Goal: Task Accomplishment & Management: Complete application form

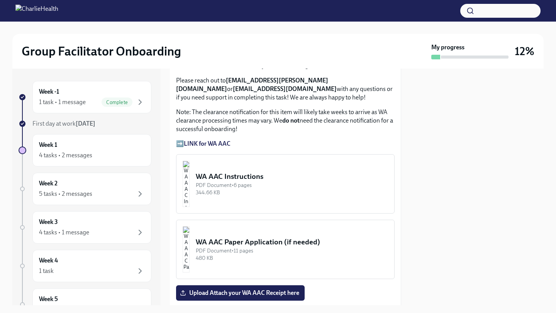
scroll to position [920, 0]
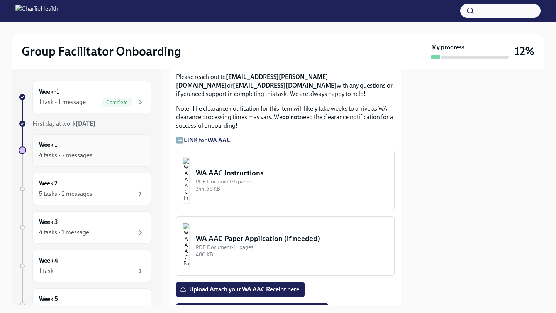
click at [79, 145] on div "Week 1 4 tasks • 2 messages" at bounding box center [92, 150] width 106 height 19
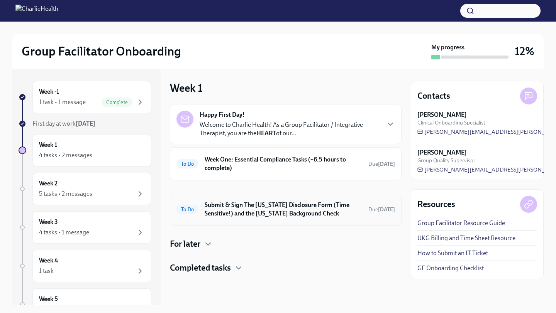
click at [305, 205] on h6 "Submit & Sign The [US_STATE] Disclosure Form (Time Sensitive!) and the [US_STAT…" at bounding box center [283, 209] width 157 height 17
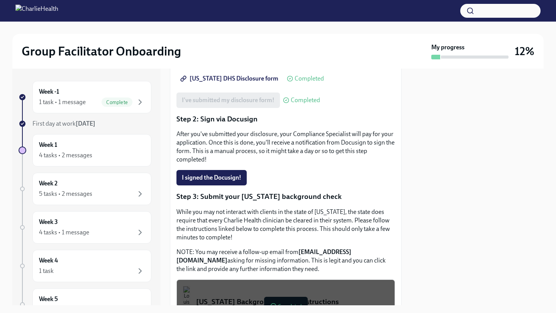
scroll to position [149, 0]
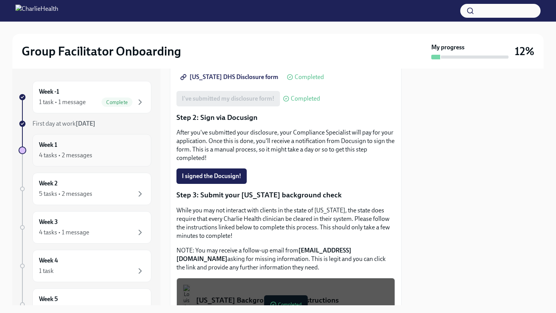
click at [85, 156] on div "4 tasks • 2 messages" at bounding box center [65, 155] width 53 height 8
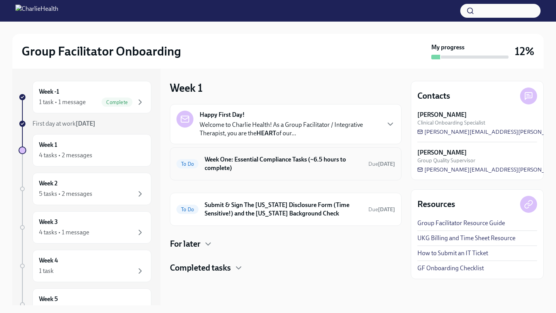
click at [288, 149] on div "To Do Week One: Essential Compliance Tasks (~6.5 hours to complete) Due [DATE]" at bounding box center [286, 163] width 232 height 33
click at [271, 172] on div "To Do Week One: Essential Compliance Tasks (~6.5 hours to complete) Due [DATE]" at bounding box center [285, 164] width 218 height 20
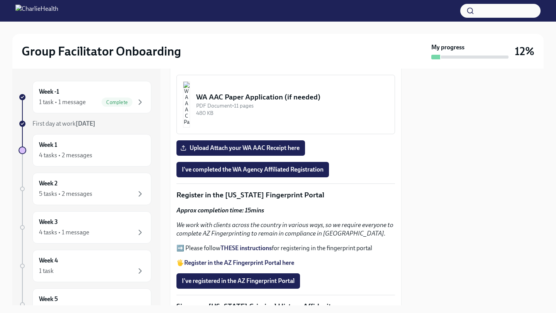
scroll to position [798, 0]
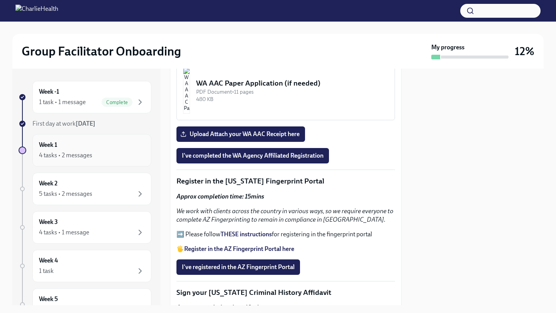
click at [74, 146] on div "Week 1 4 tasks • 2 messages" at bounding box center [92, 150] width 106 height 19
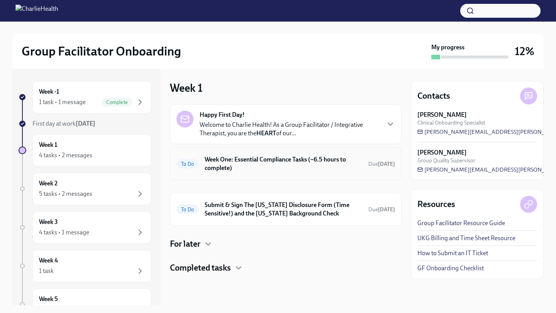
click at [292, 165] on h6 "Week One: Essential Compliance Tasks (~6.5 hours to complete)" at bounding box center [283, 164] width 157 height 17
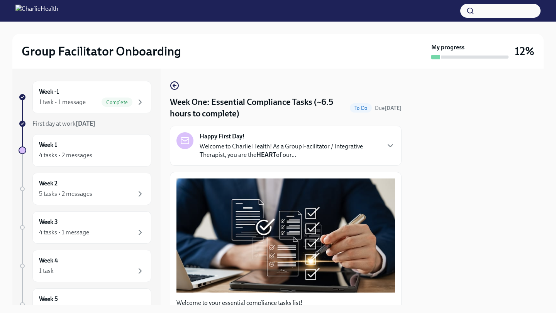
click at [271, 154] on strong "HEART" at bounding box center [266, 154] width 20 height 7
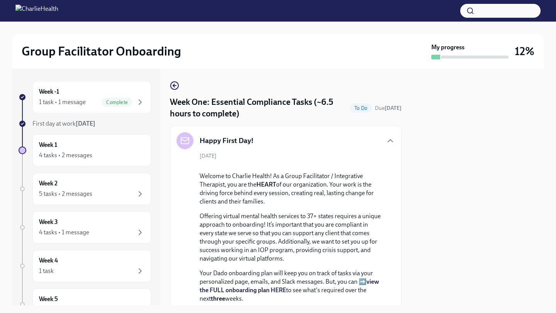
click at [302, 143] on div "Happy First Day!" at bounding box center [285, 140] width 218 height 17
click at [386, 142] on icon "button" at bounding box center [390, 140] width 9 height 9
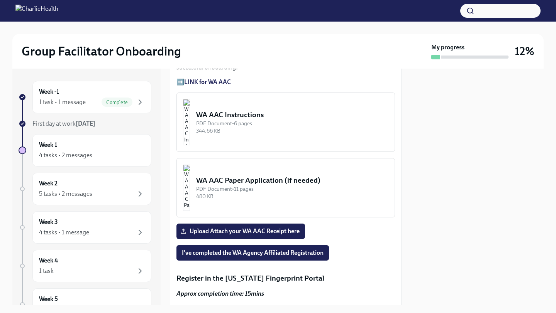
scroll to position [708, 0]
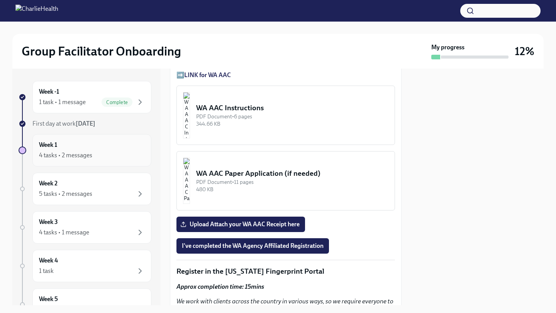
click at [77, 146] on div "Week 1 4 tasks • 2 messages" at bounding box center [92, 150] width 106 height 19
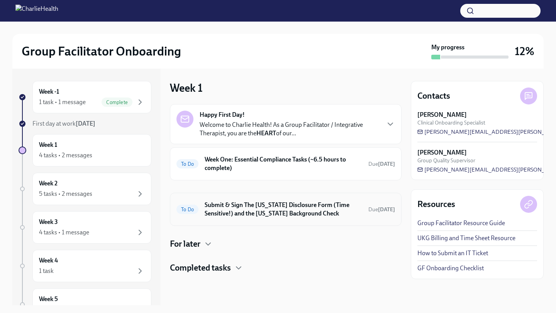
click at [274, 213] on h6 "Submit & Sign The [US_STATE] Disclosure Form (Time Sensitive!) and the [US_STAT…" at bounding box center [283, 209] width 157 height 17
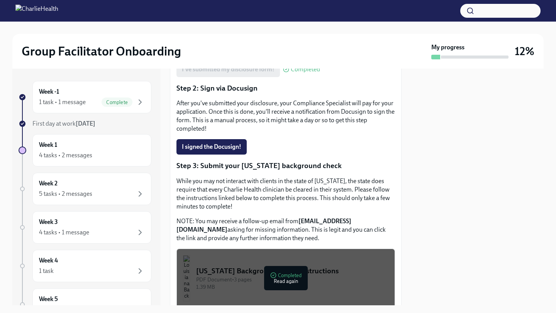
scroll to position [179, 0]
click at [71, 159] on div "4 tasks • 2 messages" at bounding box center [65, 155] width 53 height 8
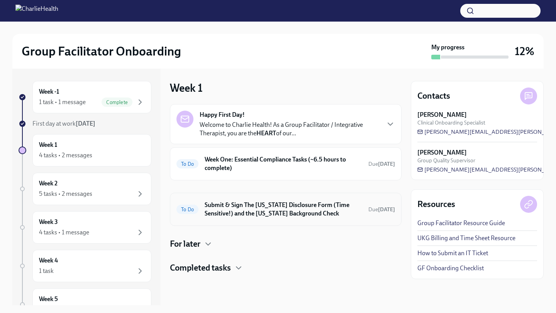
click at [306, 220] on div "To Do Submit & Sign The [US_STATE] Disclosure Form (Time Sensitive!) and the [U…" at bounding box center [286, 209] width 232 height 33
click at [249, 210] on h6 "Submit & Sign The [US_STATE] Disclosure Form (Time Sensitive!) and the [US_STAT…" at bounding box center [283, 209] width 157 height 17
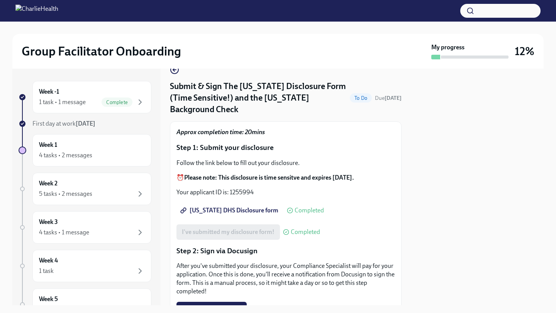
scroll to position [17, 0]
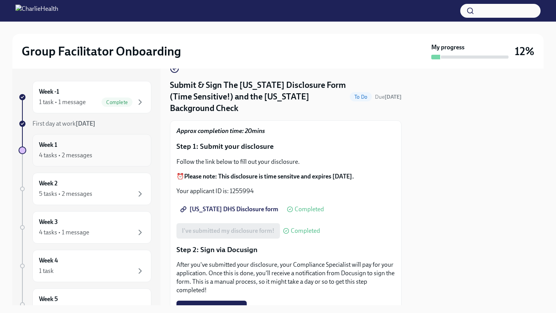
click at [91, 157] on div "4 tasks • 2 messages" at bounding box center [65, 155] width 53 height 8
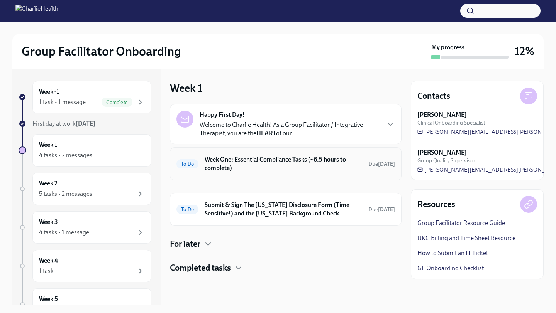
click at [289, 162] on h6 "Week One: Essential Compliance Tasks (~6.5 hours to complete)" at bounding box center [283, 164] width 157 height 17
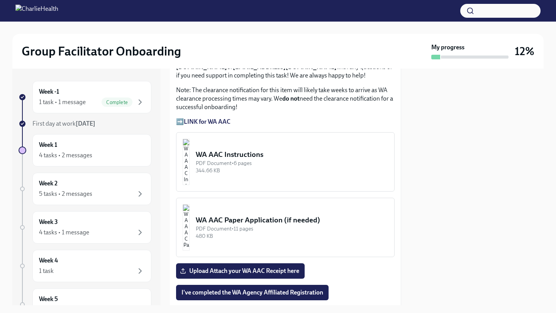
scroll to position [664, 0]
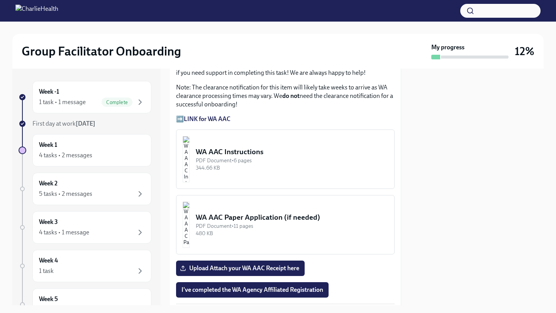
click at [215, 117] on strong "LINK for WA AAC" at bounding box center [207, 118] width 47 height 7
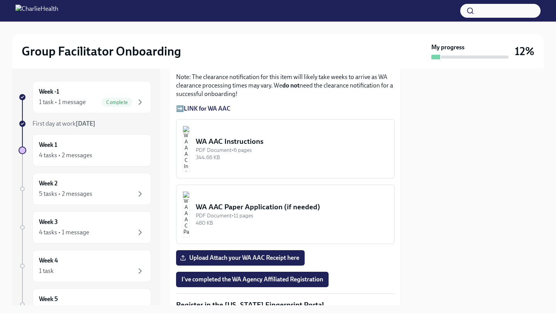
click at [269, 165] on button "WA AAC Instructions PDF Document • 6 pages 344.66 KB" at bounding box center [285, 148] width 218 height 59
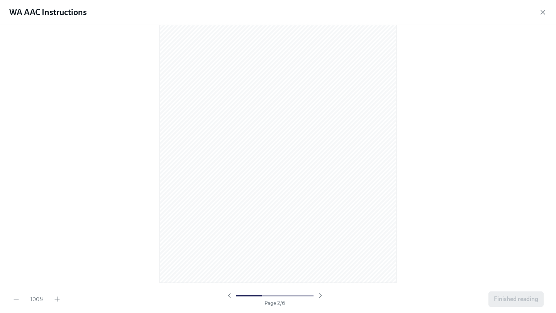
scroll to position [374, 0]
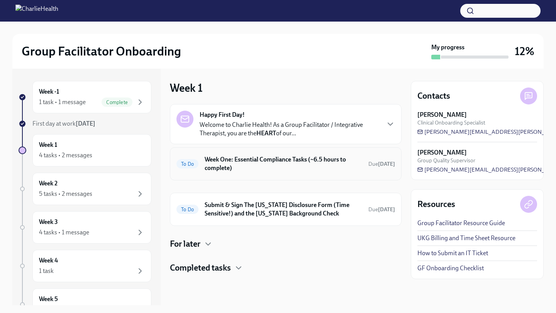
click at [308, 166] on h6 "Week One: Essential Compliance Tasks (~6.5 hours to complete)" at bounding box center [283, 164] width 157 height 17
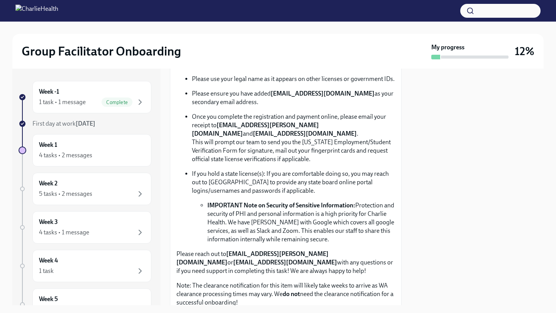
scroll to position [468, 0]
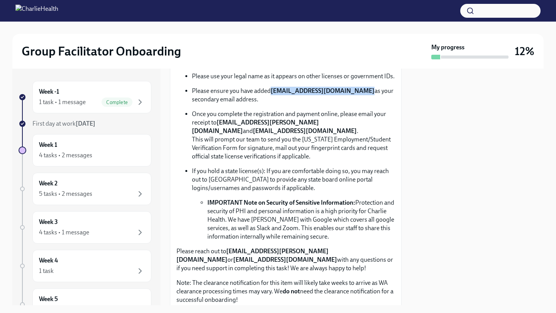
drag, startPoint x: 356, startPoint y: 92, endPoint x: 271, endPoint y: 92, distance: 84.5
click at [271, 92] on strong "[EMAIL_ADDRESS][DOMAIN_NAME]" at bounding box center [323, 90] width 104 height 7
copy strong "[EMAIL_ADDRESS][DOMAIN_NAME]"
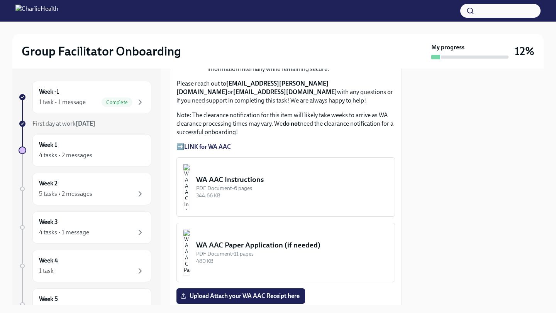
scroll to position [626, 0]
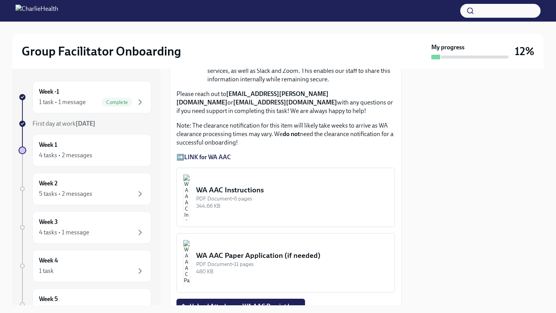
click at [239, 185] on div "WA AAC Instructions" at bounding box center [292, 190] width 192 height 10
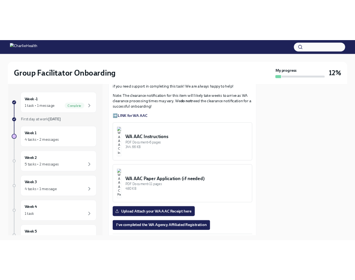
scroll to position [704, 0]
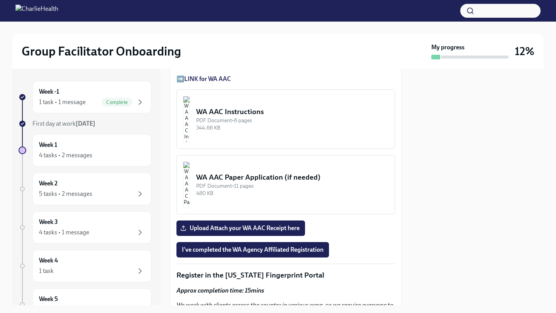
click at [238, 116] on div "WA AAC Instructions" at bounding box center [292, 112] width 192 height 10
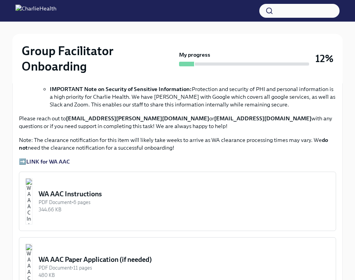
scroll to position [544, 0]
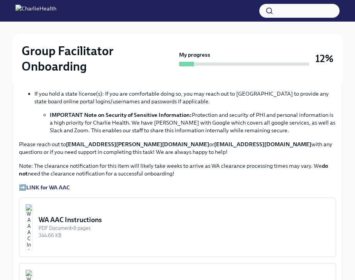
click at [74, 220] on div "WA AAC Instructions" at bounding box center [184, 219] width 291 height 9
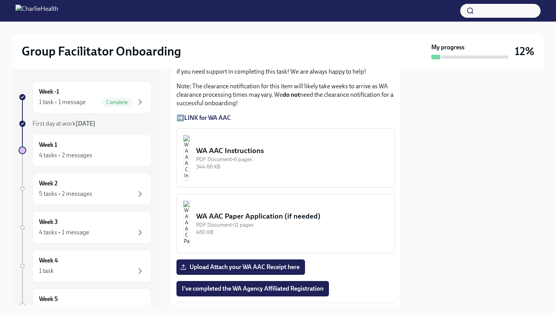
scroll to position [679, 0]
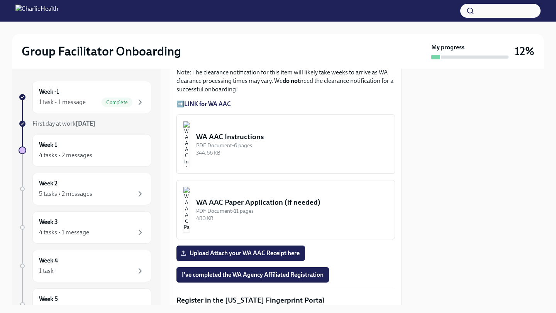
click at [247, 134] on div "WA AAC Instructions" at bounding box center [292, 137] width 192 height 10
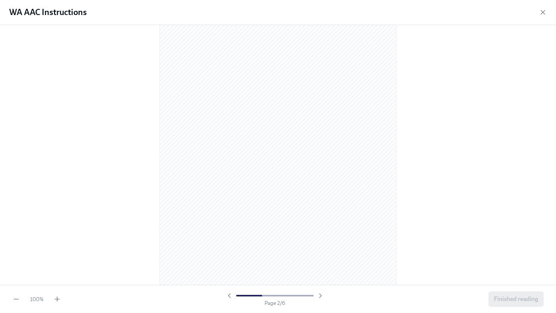
scroll to position [1622, 0]
click at [519, 296] on span "Finished reading" at bounding box center [516, 300] width 44 height 8
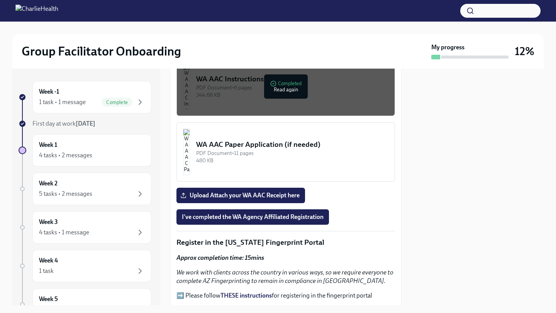
scroll to position [738, 0]
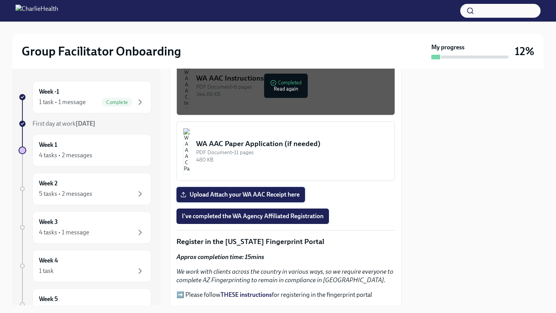
click at [266, 195] on span "Upload Attach your WA AAC Receipt here" at bounding box center [241, 195] width 118 height 8
click at [0, 0] on input "Upload Attach your WA AAC Receipt here" at bounding box center [0, 0] width 0 height 0
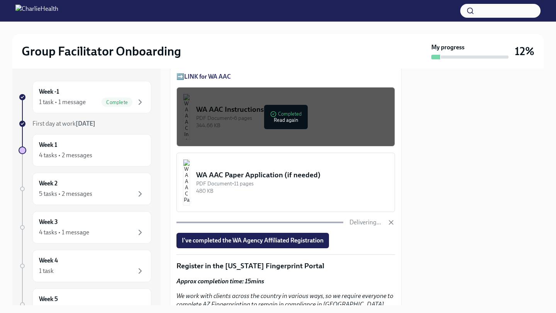
scroll to position [722, 0]
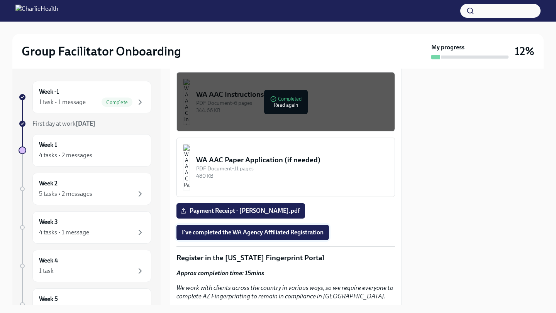
click at [294, 230] on span "I've completed the WA Agency Affiliated Registration" at bounding box center [253, 233] width 142 height 8
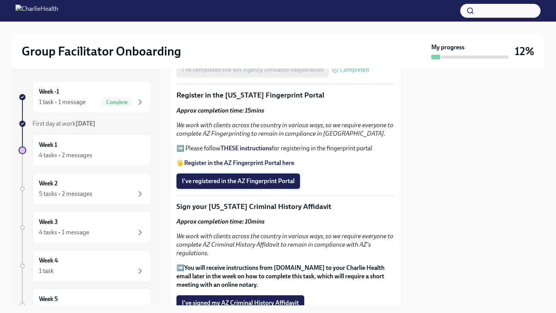
scroll to position [884, 0]
click at [244, 149] on strong "THESE instructions" at bounding box center [245, 148] width 51 height 7
click at [255, 164] on strong "Register in the AZ Fingerprint Portal here" at bounding box center [239, 163] width 110 height 7
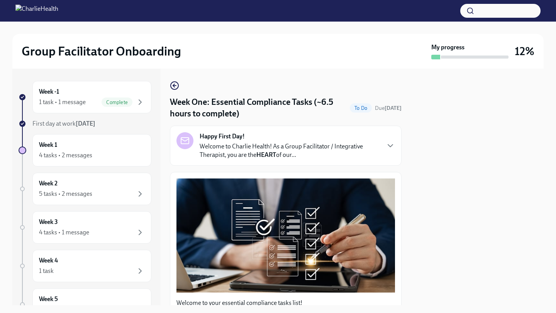
scroll to position [6, 3]
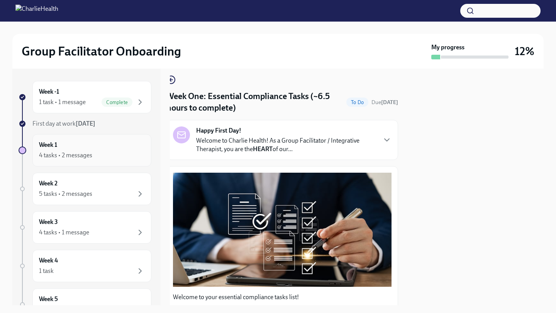
click at [114, 149] on div "Week 1 4 tasks • 2 messages" at bounding box center [92, 150] width 106 height 19
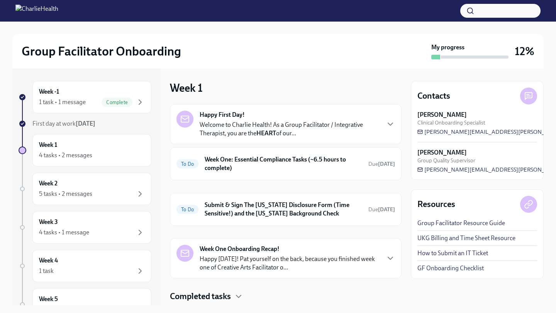
scroll to position [7, 0]
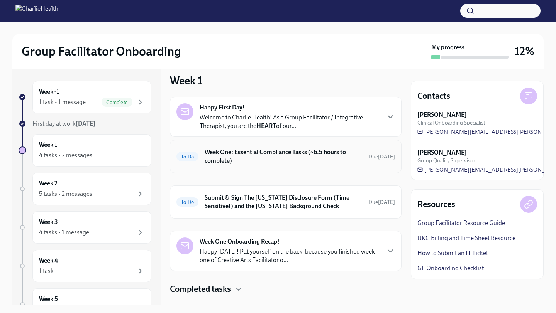
click at [269, 170] on div "To Do Week One: Essential Compliance Tasks (~6.5 hours to complete) Due [DATE]" at bounding box center [286, 156] width 232 height 33
click at [254, 155] on h6 "Week One: Essential Compliance Tasks (~6.5 hours to complete)" at bounding box center [283, 156] width 157 height 17
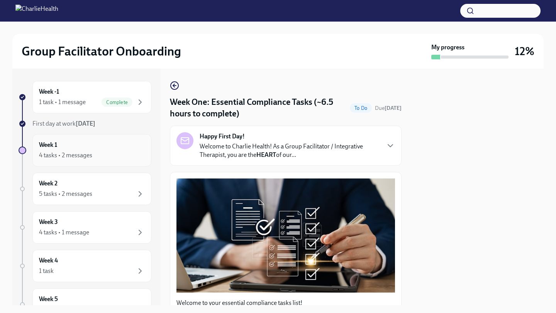
click at [105, 145] on div "Week 1 4 tasks • 2 messages" at bounding box center [92, 150] width 106 height 19
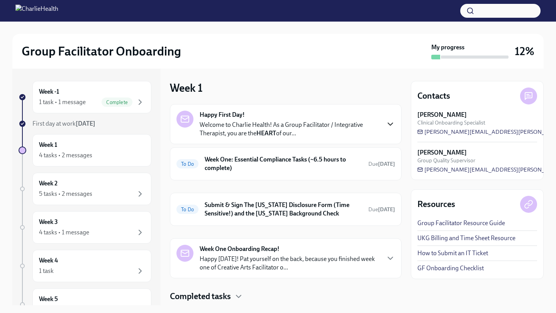
click at [392, 123] on icon "button" at bounding box center [390, 124] width 5 height 2
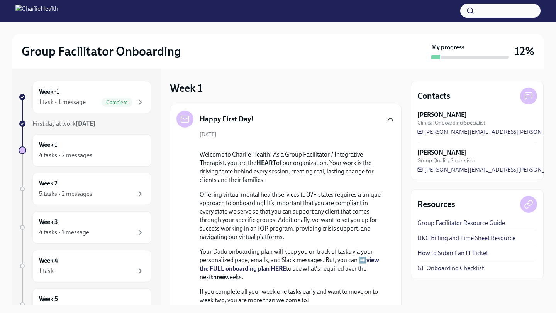
click at [389, 120] on icon "button" at bounding box center [390, 119] width 9 height 9
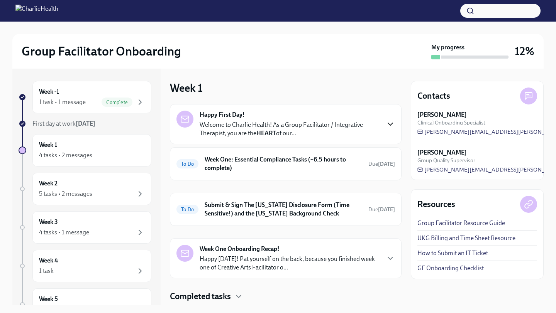
click at [285, 264] on p "Happy [DATE]! Pat yourself on the back, because you finished week one of Creati…" at bounding box center [290, 263] width 180 height 17
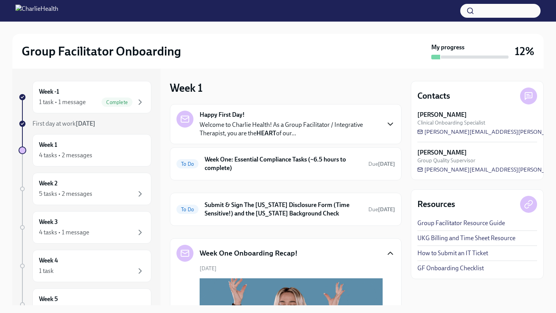
click at [388, 254] on icon "button" at bounding box center [390, 253] width 5 height 2
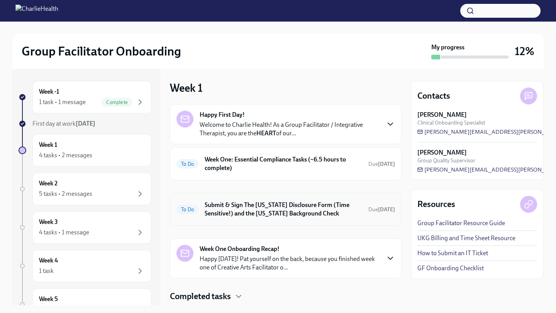
click at [303, 200] on div "To Do Submit & Sign The [US_STATE] Disclosure Form (Time Sensitive!) and the [U…" at bounding box center [285, 210] width 218 height 20
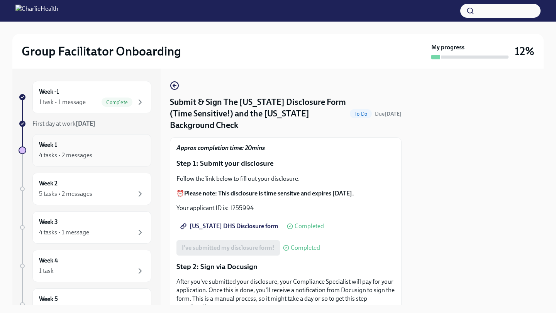
click at [69, 155] on div "4 tasks • 2 messages" at bounding box center [65, 155] width 53 height 8
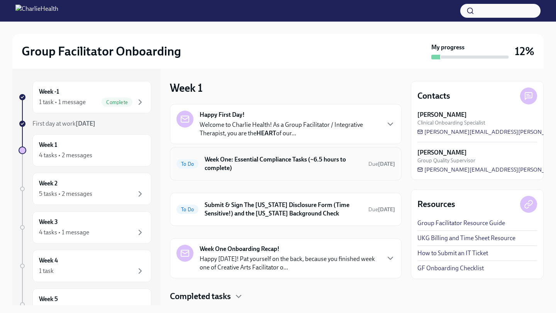
click at [294, 160] on h6 "Week One: Essential Compliance Tasks (~6.5 hours to complete)" at bounding box center [283, 164] width 157 height 17
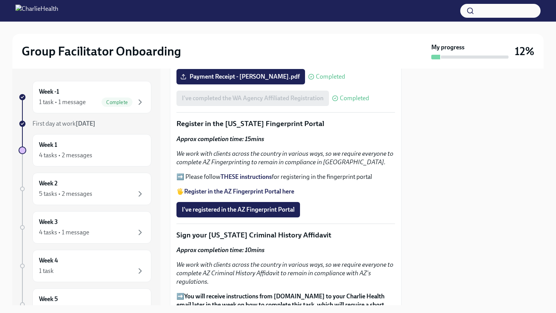
scroll to position [856, 0]
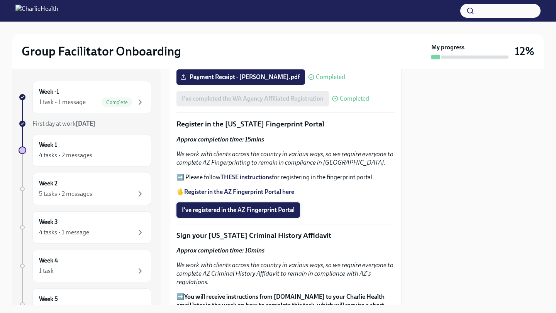
click at [263, 215] on button "I've registered in the AZ Fingerprint Portal" at bounding box center [237, 210] width 123 height 15
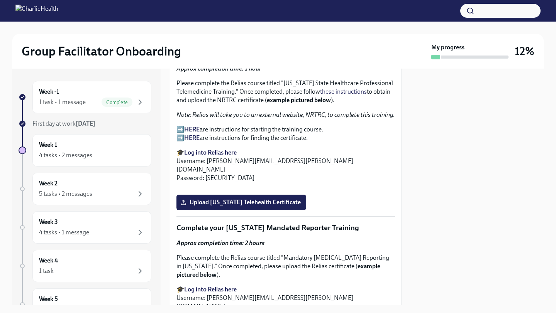
scroll to position [1165, 0]
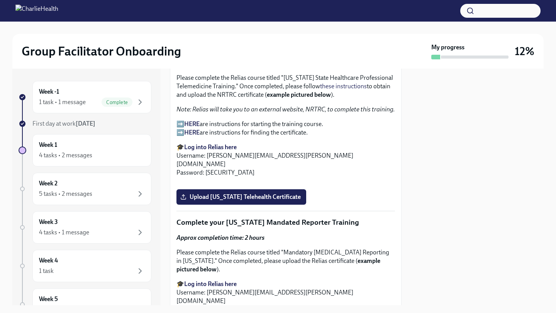
click at [206, 148] on strong "Log into Relias here" at bounding box center [210, 147] width 52 height 7
click at [193, 124] on strong "HERE" at bounding box center [191, 123] width 15 height 7
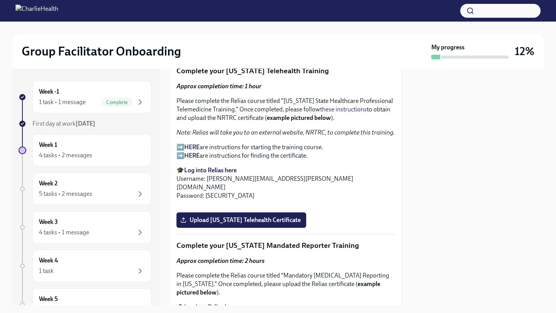
scroll to position [1140, 0]
